Goal: Task Accomplishment & Management: Use online tool/utility

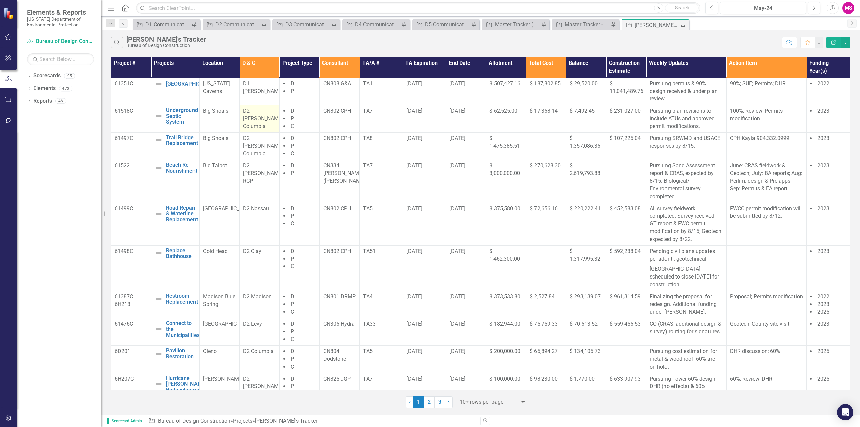
drag, startPoint x: 107, startPoint y: 6, endPoint x: 189, endPoint y: 111, distance: 133.4
click at [107, 6] on icon "Menu" at bounding box center [111, 7] width 9 height 7
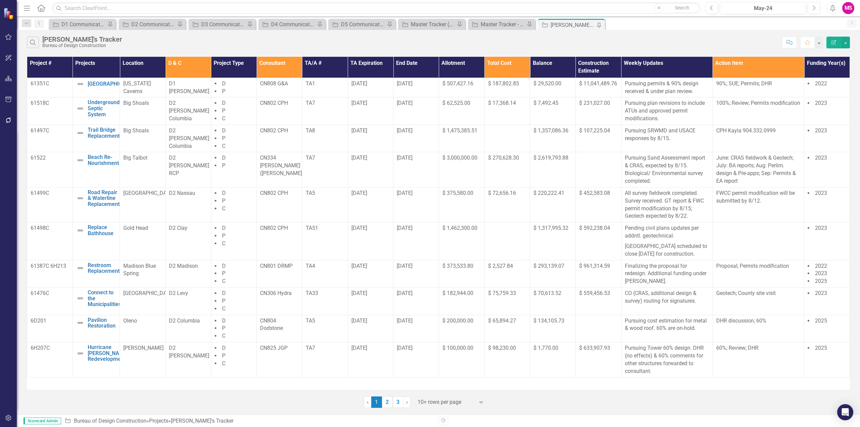
click at [422, 402] on div at bounding box center [446, 402] width 57 height 9
click at [428, 390] on div "Display All Rows" at bounding box center [452, 391] width 63 height 8
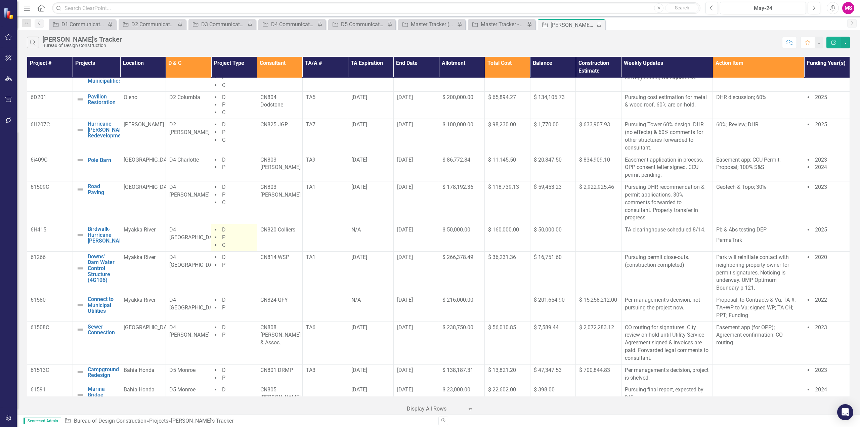
scroll to position [235, 0]
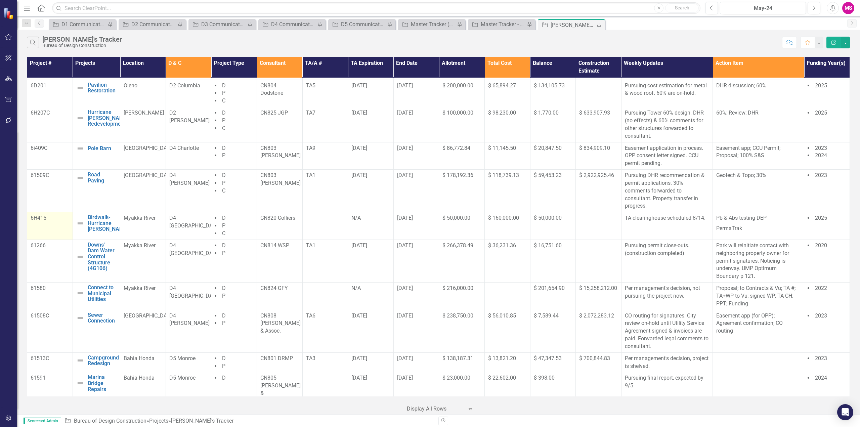
click at [37, 222] on p "6H415" at bounding box center [50, 218] width 39 height 8
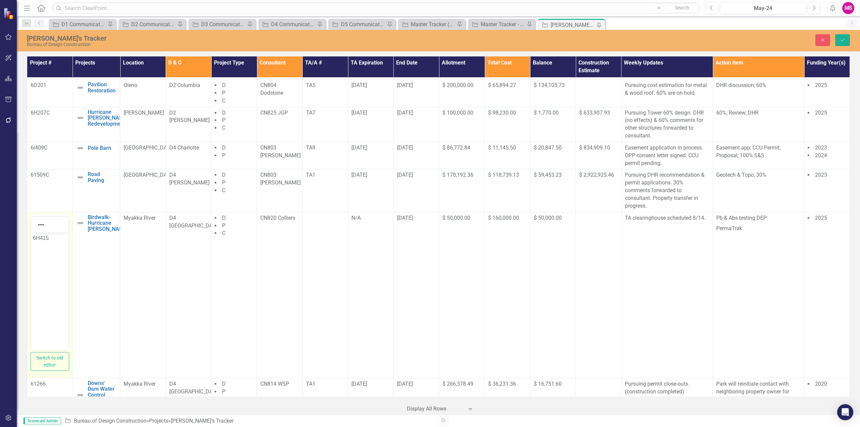
scroll to position [0, 0]
click at [48, 241] on p "6H415" at bounding box center [50, 238] width 34 height 8
paste body "Rich Text Area. Press ALT-0 for help."
click at [839, 39] on button "Save" at bounding box center [842, 40] width 15 height 12
